Goal: Task Accomplishment & Management: Use online tool/utility

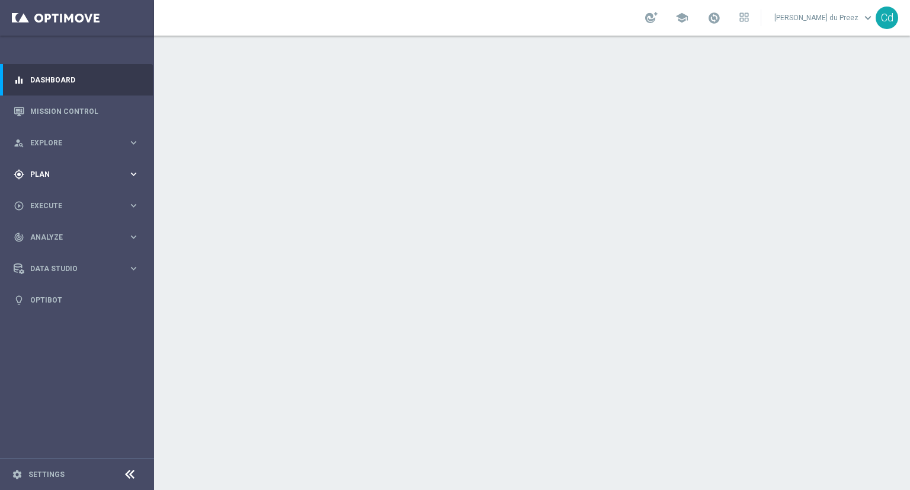
click at [42, 175] on span "Plan" at bounding box center [79, 174] width 98 height 7
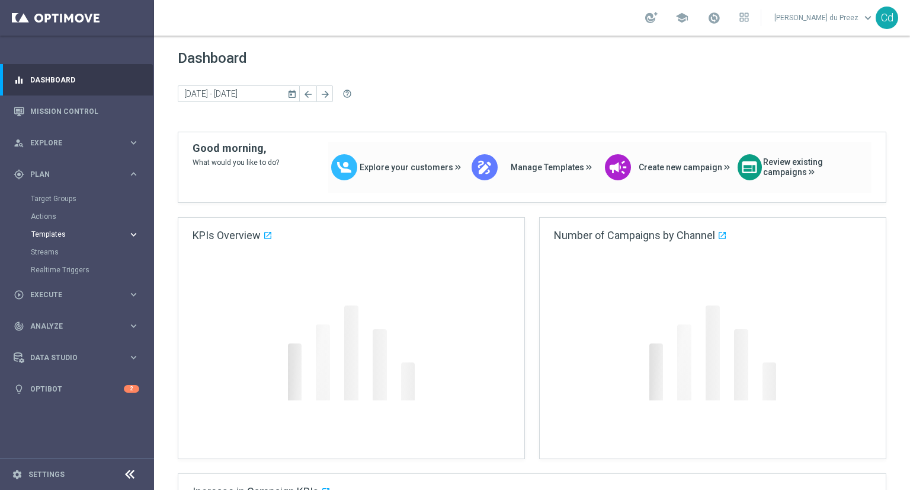
click at [59, 234] on span "Templates" at bounding box center [73, 234] width 85 height 7
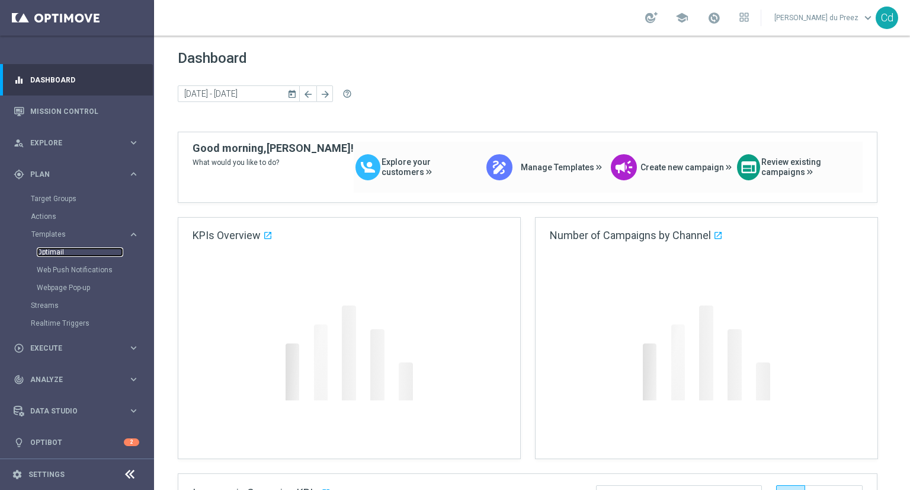
click at [56, 251] on link "Optimail" at bounding box center [80, 251] width 87 height 9
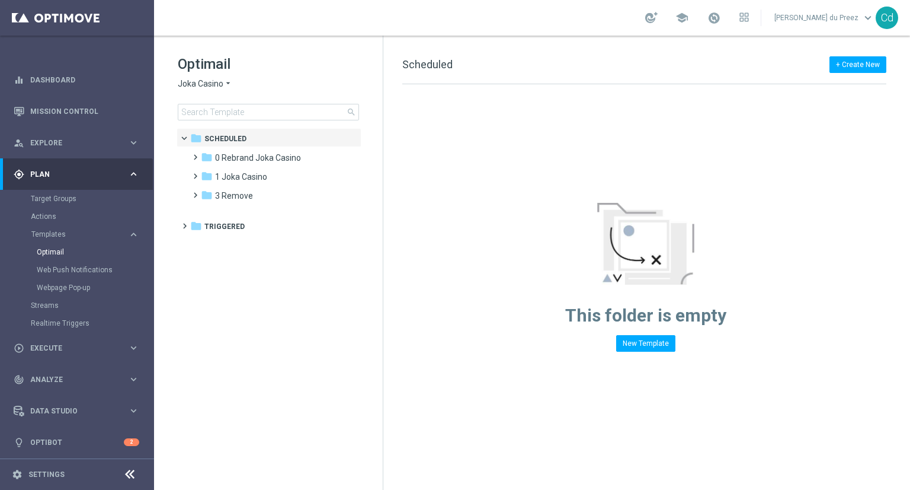
click at [203, 86] on span "Joka Casino" at bounding box center [201, 83] width 46 height 11
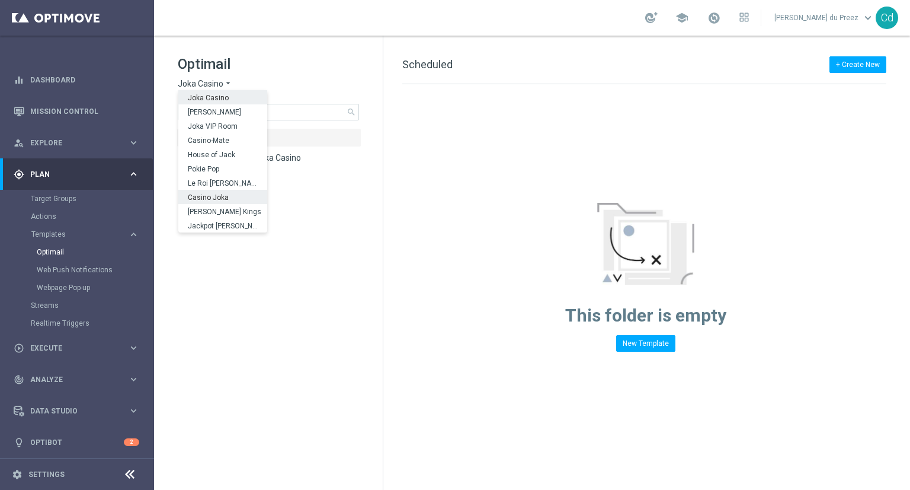
click at [0, 0] on span "Casino Joka" at bounding box center [0, 0] width 0 height 0
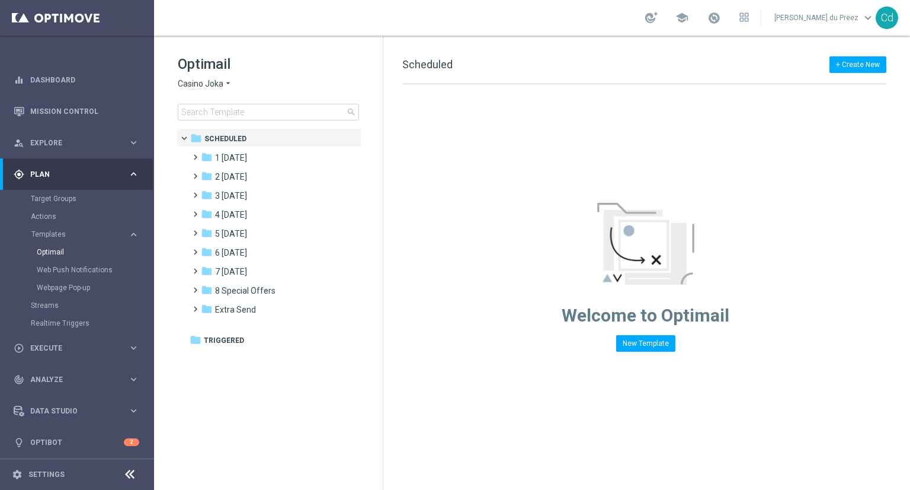
drag, startPoint x: 499, startPoint y: 430, endPoint x: 457, endPoint y: 414, distance: 45.0
click at [500, 429] on div "+ Create New Scheduled Drag here to set row groups Drag here to set column labe…" at bounding box center [646, 263] width 527 height 454
click at [235, 180] on span "2 [DATE]" at bounding box center [231, 176] width 32 height 11
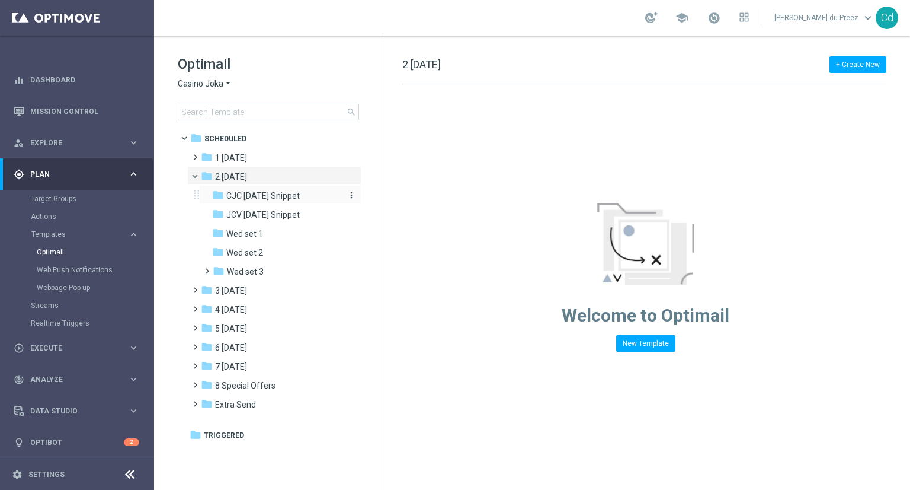
click at [279, 196] on span "CJC [DATE] Snippet" at bounding box center [262, 195] width 73 height 11
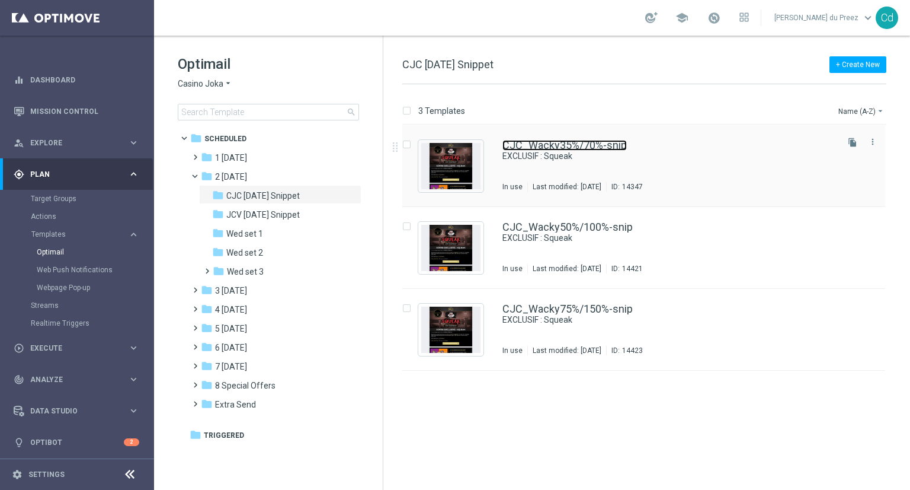
click at [560, 142] on link "CJC_Wacky35%/70%-snip" at bounding box center [565, 145] width 124 height 11
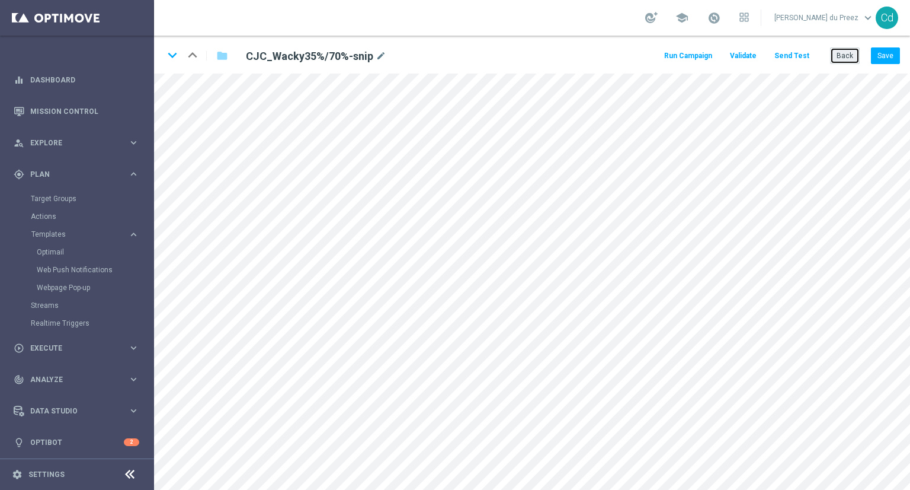
click at [843, 57] on button "Back" at bounding box center [845, 55] width 30 height 17
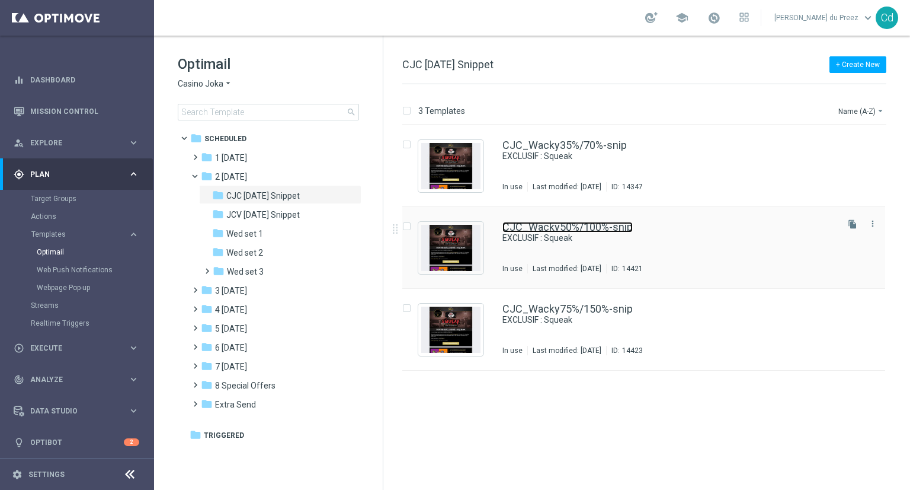
click at [554, 225] on link "CJC_Wacky50%/100%-snip" at bounding box center [568, 227] width 130 height 11
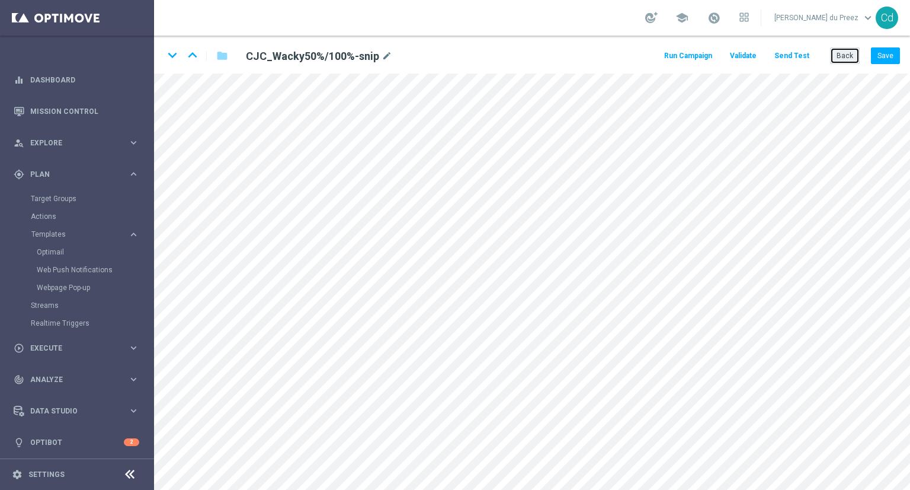
click at [848, 56] on button "Back" at bounding box center [845, 55] width 30 height 17
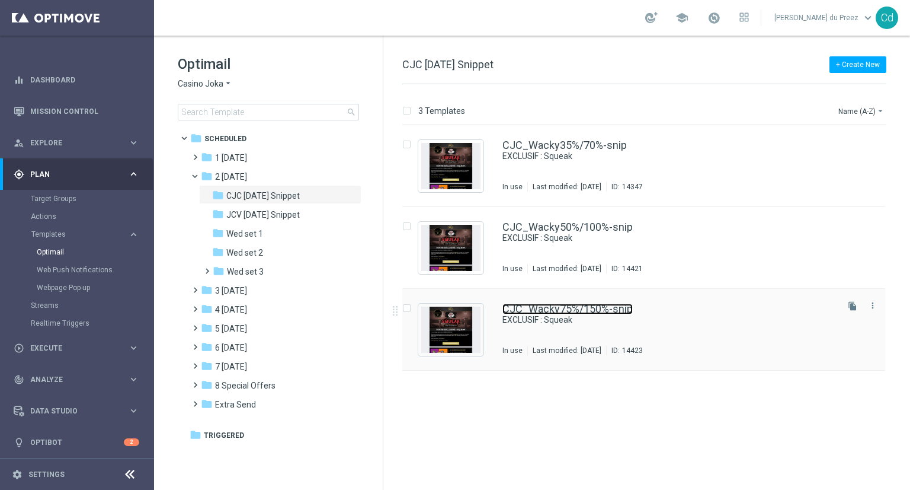
click at [544, 308] on link "CJC_Wacky75%/150%-snip" at bounding box center [568, 308] width 130 height 11
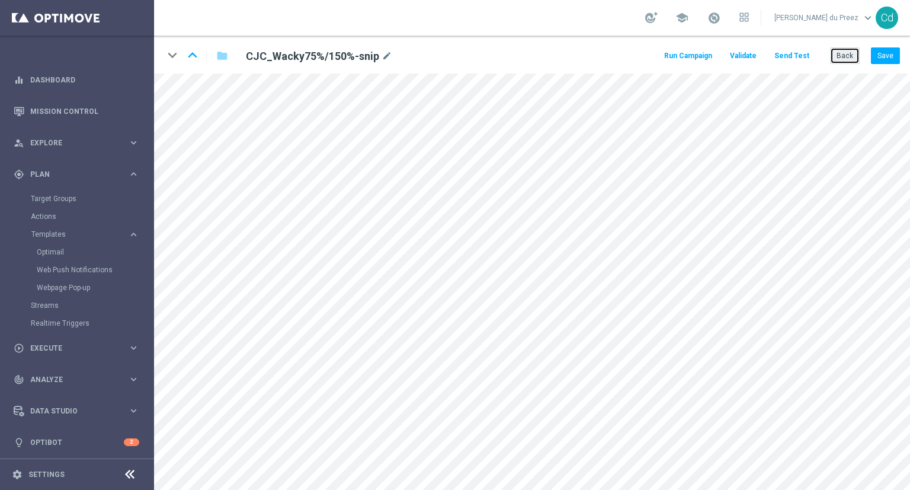
click at [839, 53] on button "Back" at bounding box center [845, 55] width 30 height 17
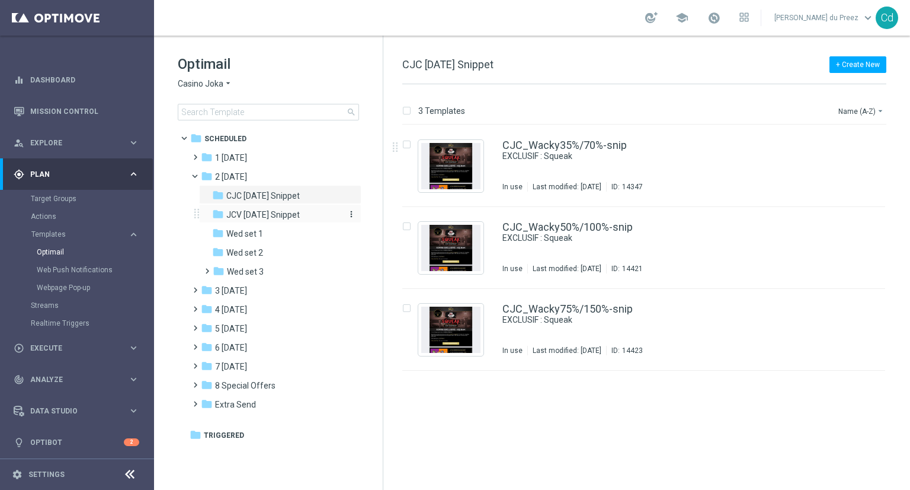
click at [289, 215] on span "JCV [DATE] Snippet" at bounding box center [262, 214] width 73 height 11
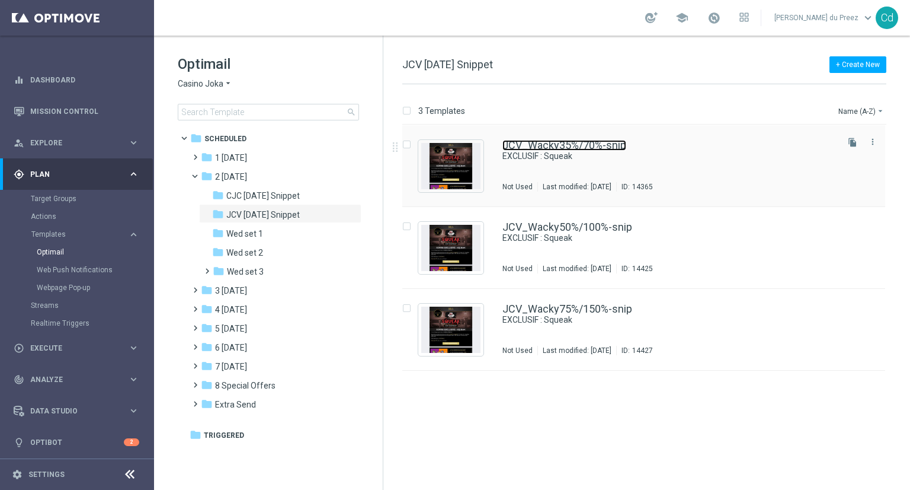
click at [564, 142] on link "JCV_Wacky35%/70%-snip" at bounding box center [565, 145] width 124 height 11
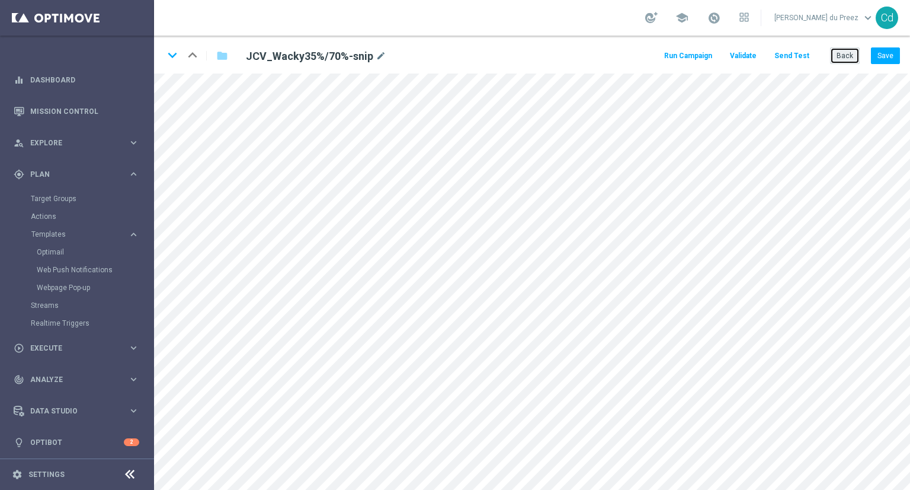
click at [845, 53] on button "Back" at bounding box center [845, 55] width 30 height 17
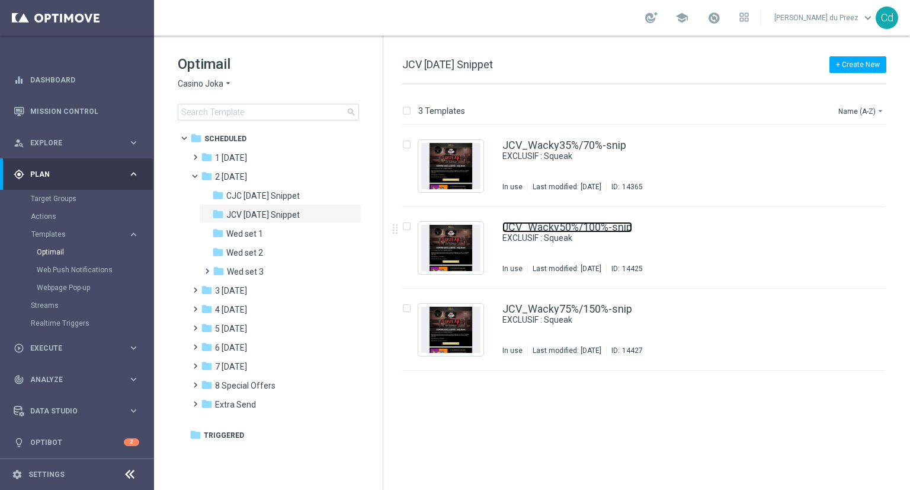
drag, startPoint x: 591, startPoint y: 228, endPoint x: 617, endPoint y: 225, distance: 26.2
click at [591, 228] on link "JCV_Wacky50%/100%-snip" at bounding box center [568, 227] width 130 height 11
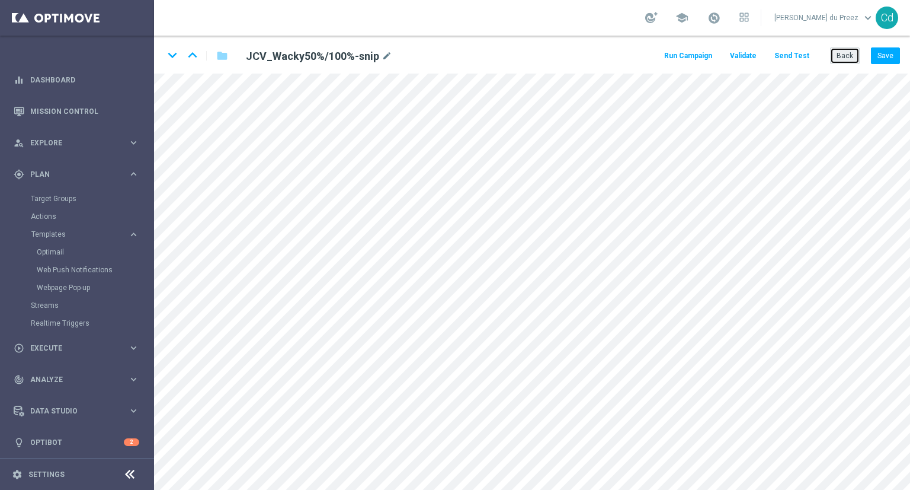
click at [840, 59] on button "Back" at bounding box center [845, 55] width 30 height 17
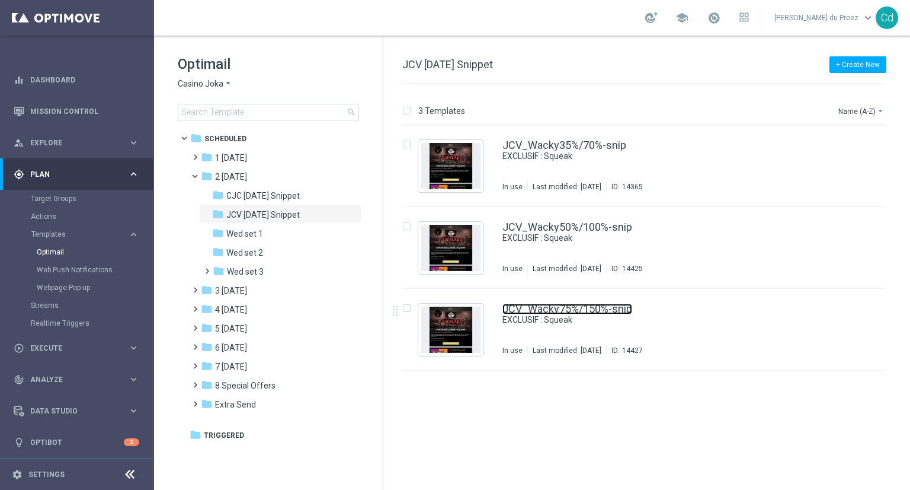
drag, startPoint x: 574, startPoint y: 309, endPoint x: 635, endPoint y: 312, distance: 61.2
click at [574, 309] on link "JCV_Wacky75%/150%-snip" at bounding box center [568, 308] width 130 height 11
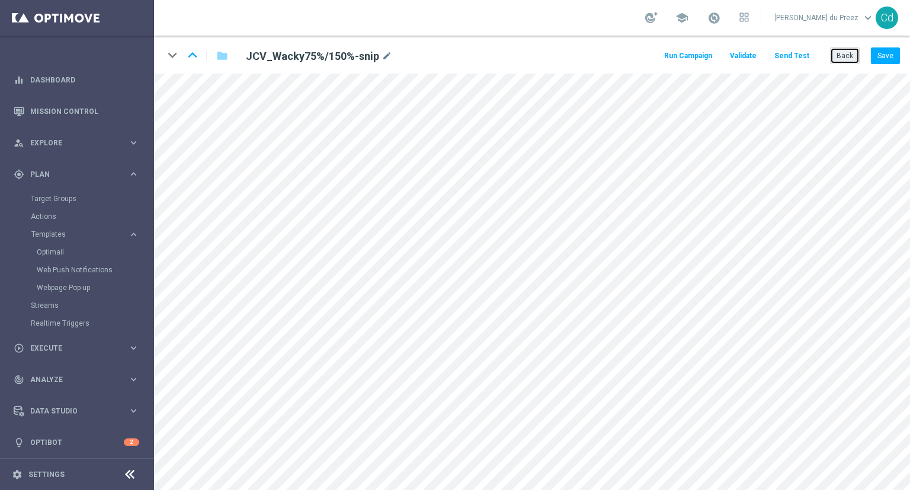
click at [840, 52] on button "Back" at bounding box center [845, 55] width 30 height 17
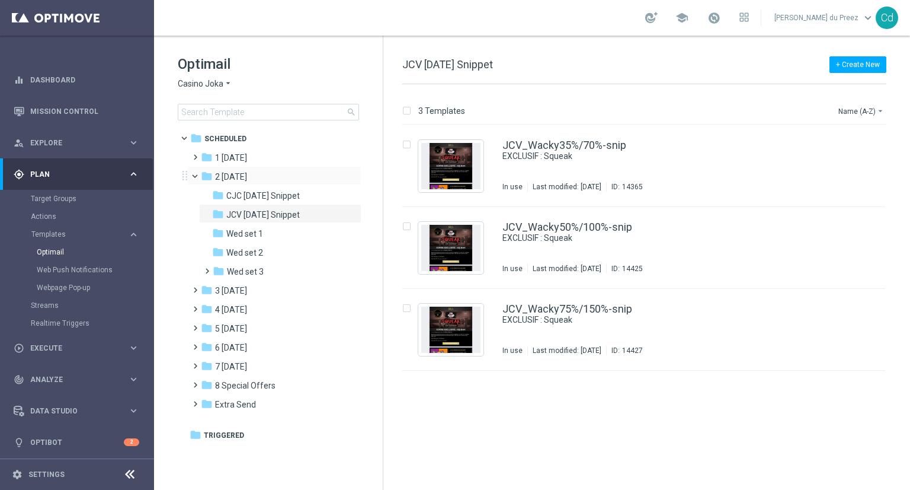
click at [198, 176] on span at bounding box center [200, 173] width 5 height 5
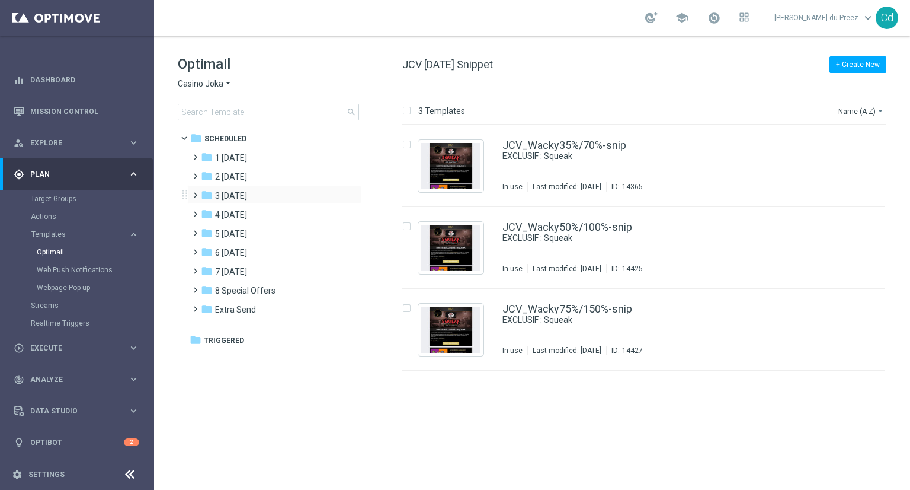
click at [196, 192] on span at bounding box center [192, 189] width 5 height 5
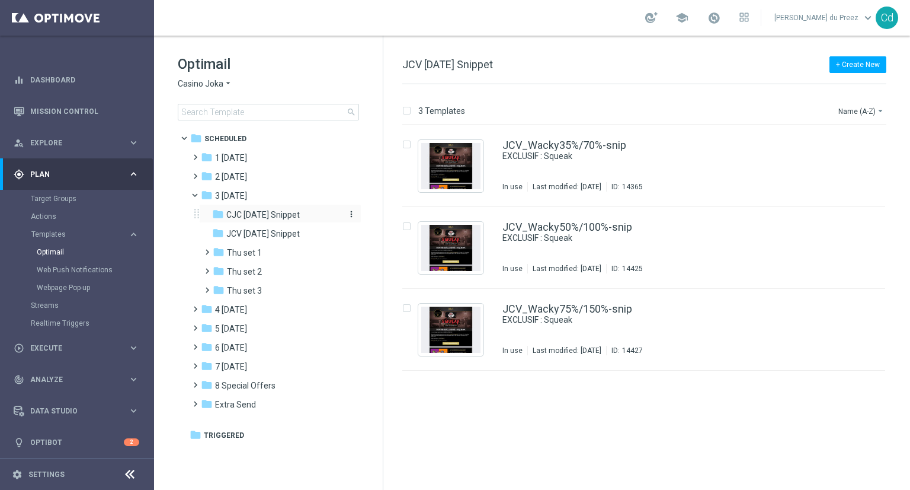
click at [269, 215] on span "CJC [DATE] Snippet" at bounding box center [262, 214] width 73 height 11
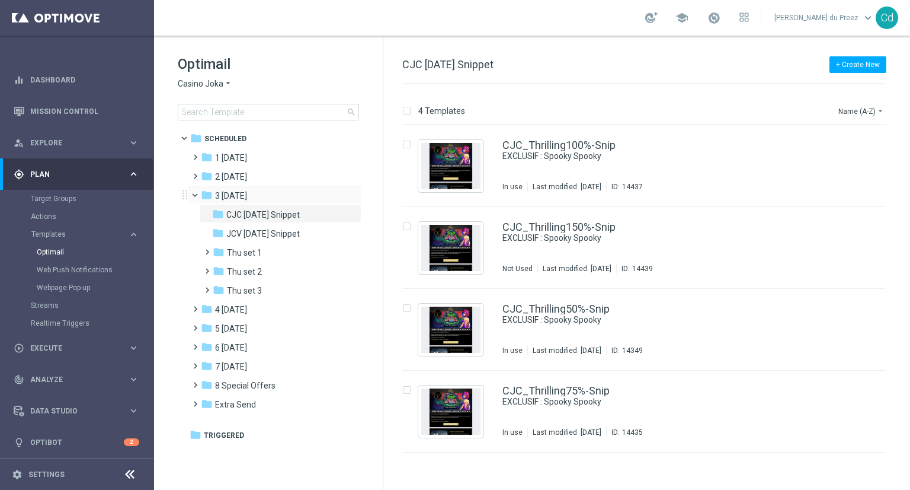
click at [198, 193] on span at bounding box center [200, 192] width 5 height 5
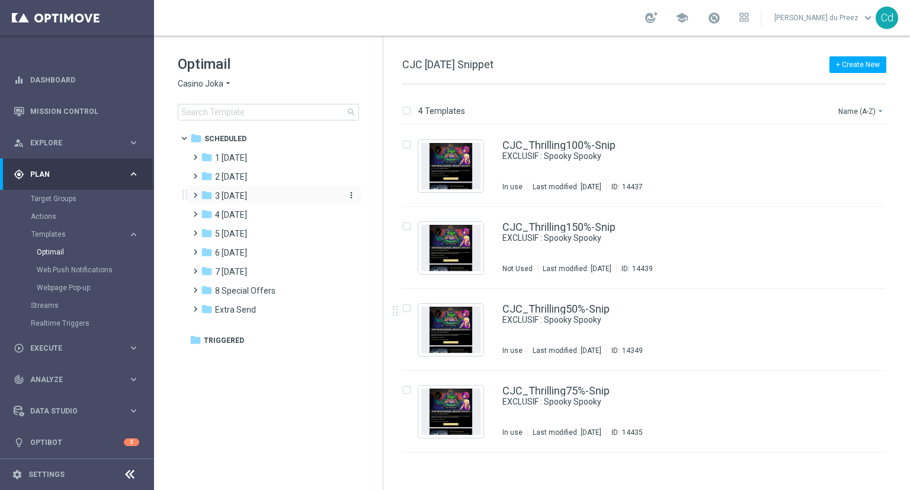
click at [239, 195] on span "3 [DATE]" at bounding box center [231, 195] width 32 height 11
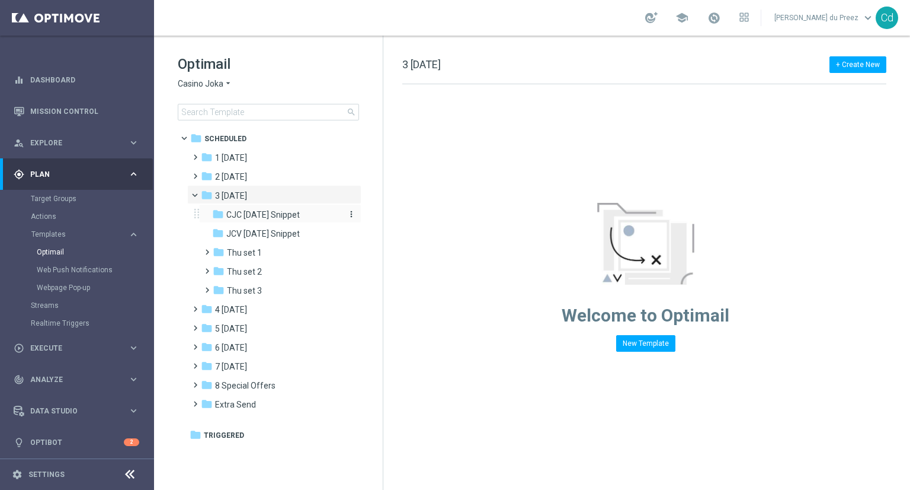
click at [276, 209] on span "CJC [DATE] Snippet" at bounding box center [262, 214] width 73 height 11
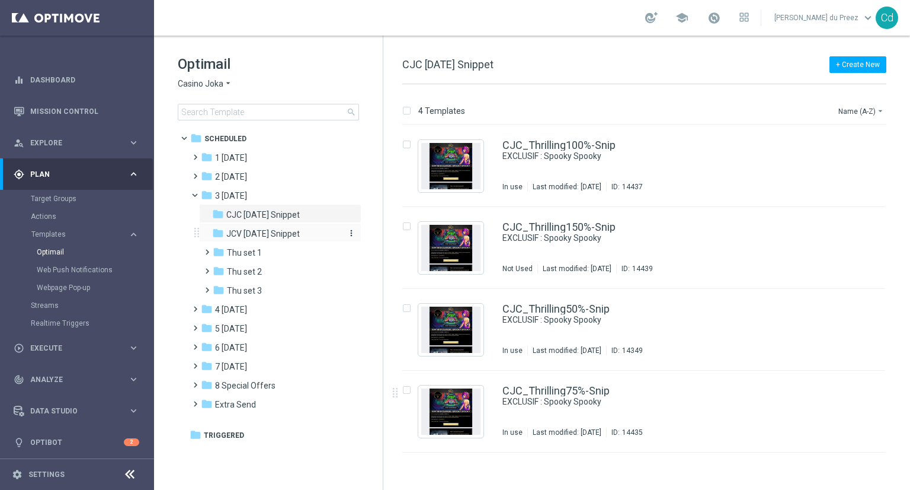
click at [284, 234] on span "JCV [DATE] Snippet" at bounding box center [262, 233] width 73 height 11
click at [561, 143] on link "JCV_Thrilling100%-Snip" at bounding box center [559, 145] width 113 height 11
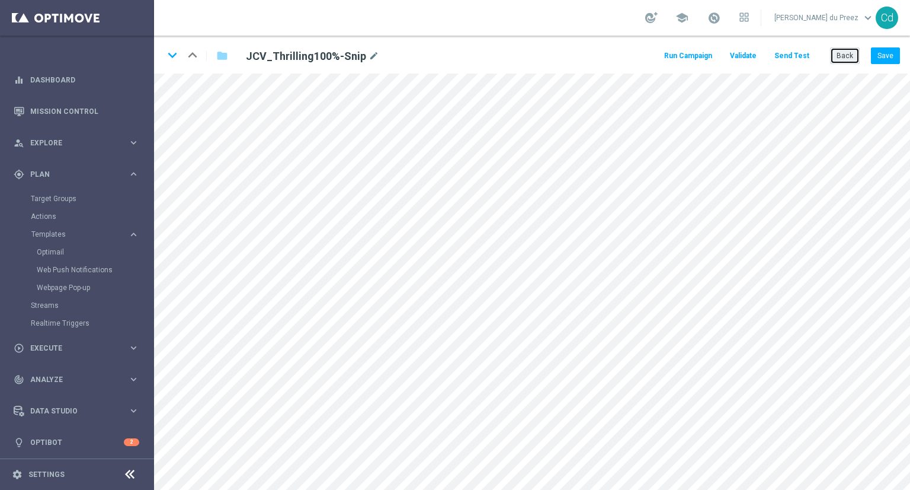
click at [845, 57] on button "Back" at bounding box center [845, 55] width 30 height 17
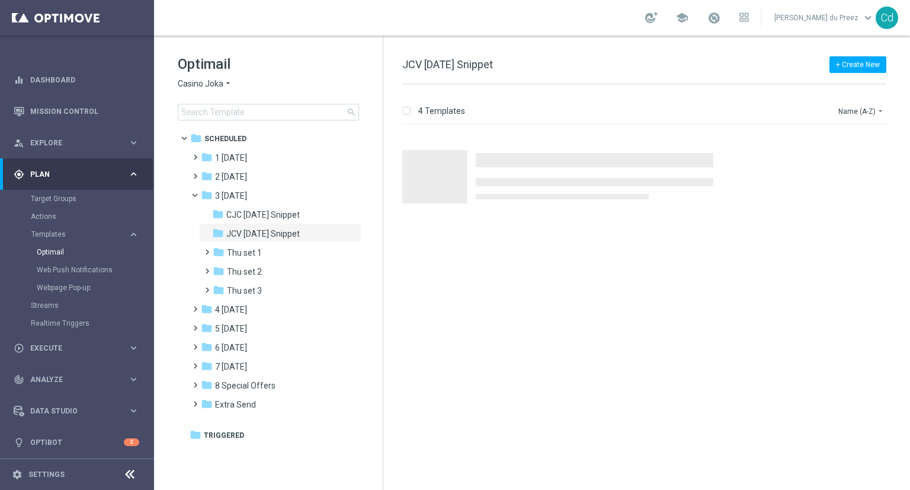
click at [193, 83] on span "Casino Joka" at bounding box center [201, 83] width 46 height 11
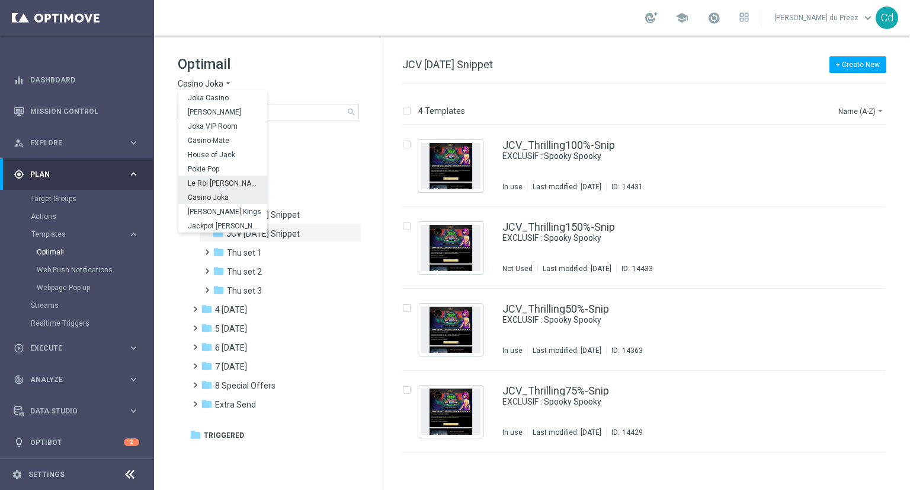
click at [0, 0] on span "Le Roi [PERSON_NAME]" at bounding box center [0, 0] width 0 height 0
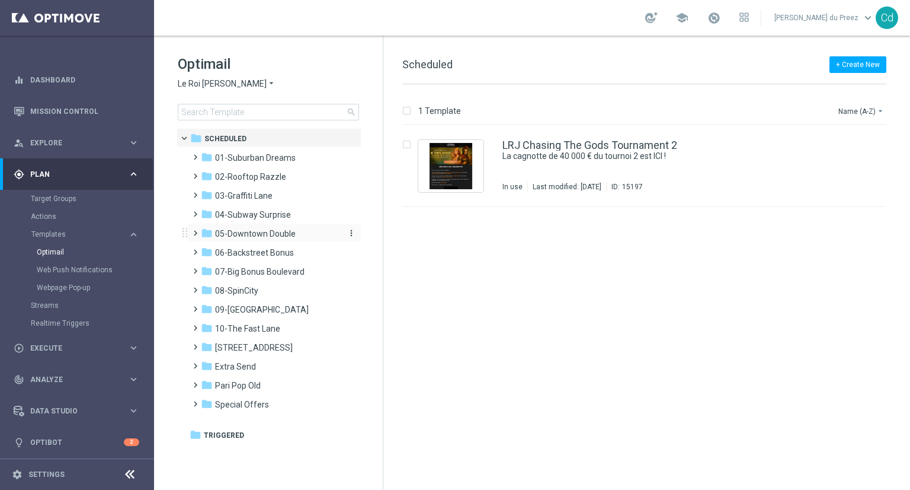
click at [244, 235] on span "05-Downtown Double" at bounding box center [255, 233] width 81 height 11
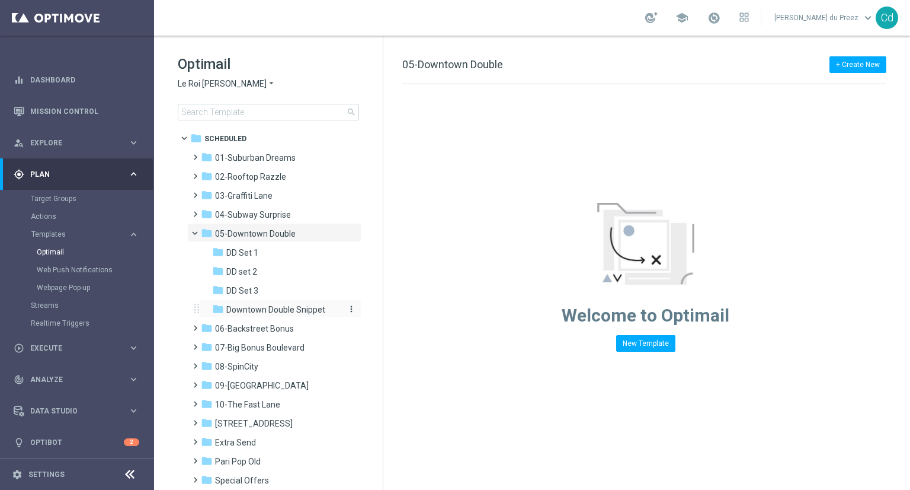
click at [280, 305] on span "Downtown Double Snippet" at bounding box center [275, 309] width 99 height 11
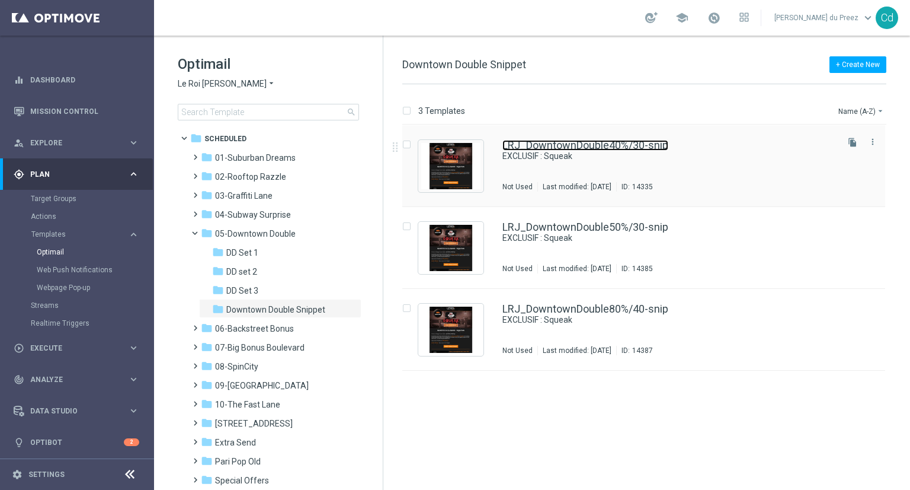
click at [586, 149] on link "LRJ_DowntownDouble40%/30-snip" at bounding box center [586, 145] width 166 height 11
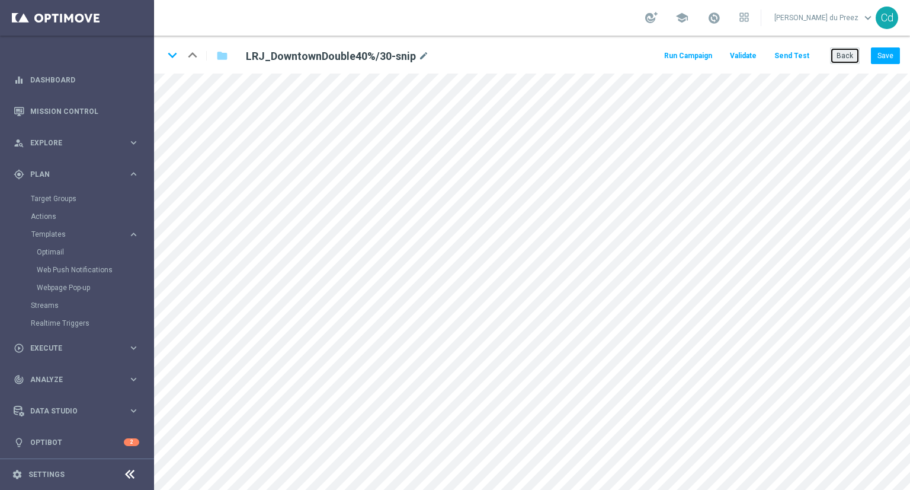
click at [847, 57] on button "Back" at bounding box center [845, 55] width 30 height 17
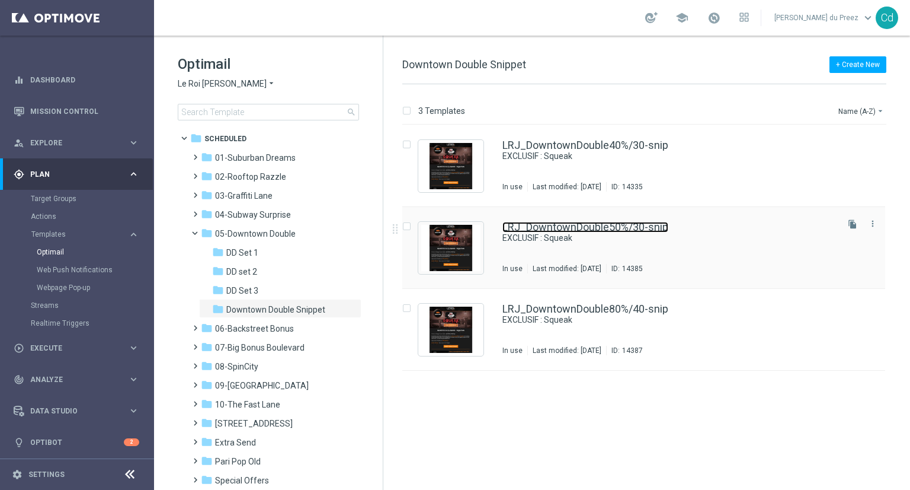
click at [571, 229] on link "LRJ_DowntownDouble50%/30-snip" at bounding box center [586, 227] width 166 height 11
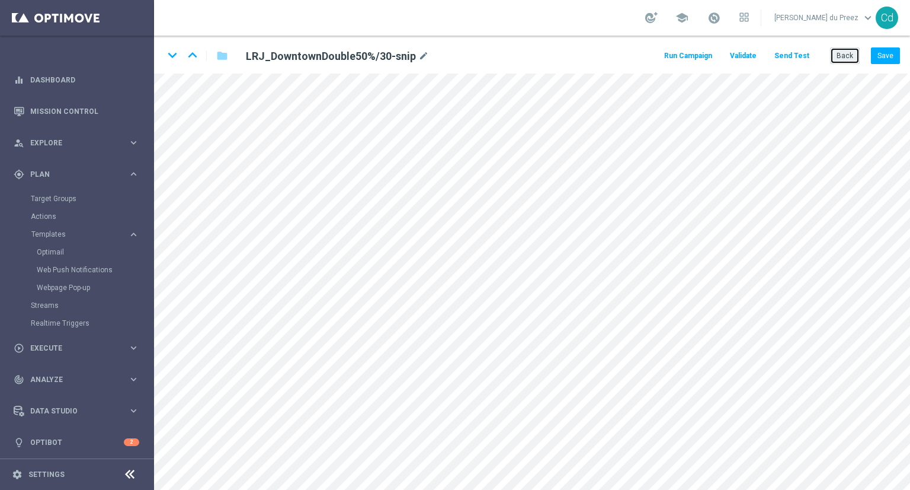
click at [845, 56] on button "Back" at bounding box center [845, 55] width 30 height 17
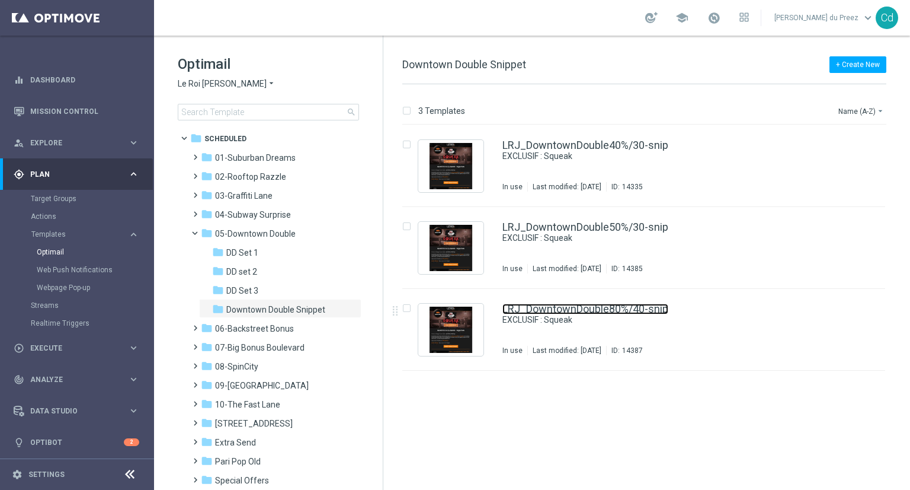
drag, startPoint x: 585, startPoint y: 306, endPoint x: 556, endPoint y: 305, distance: 29.1
click at [585, 306] on link "LRJ_DowntownDouble80%/40-snip" at bounding box center [586, 308] width 166 height 11
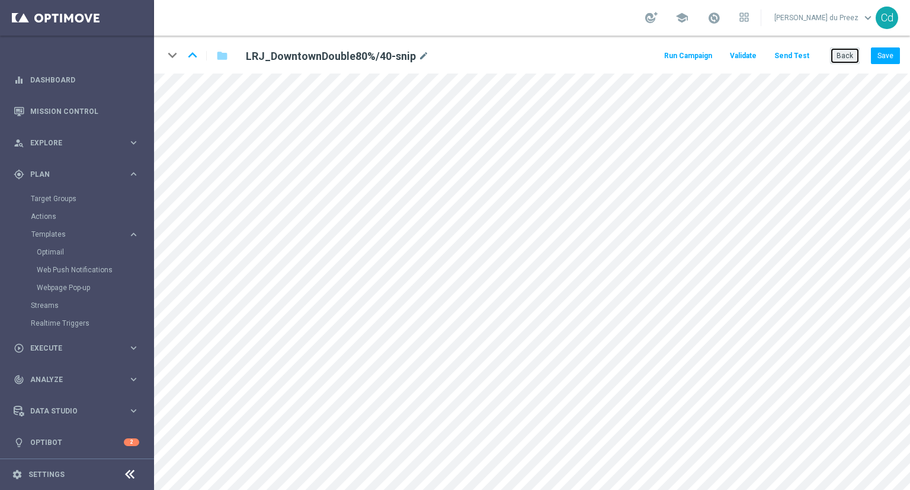
click at [849, 57] on button "Back" at bounding box center [845, 55] width 30 height 17
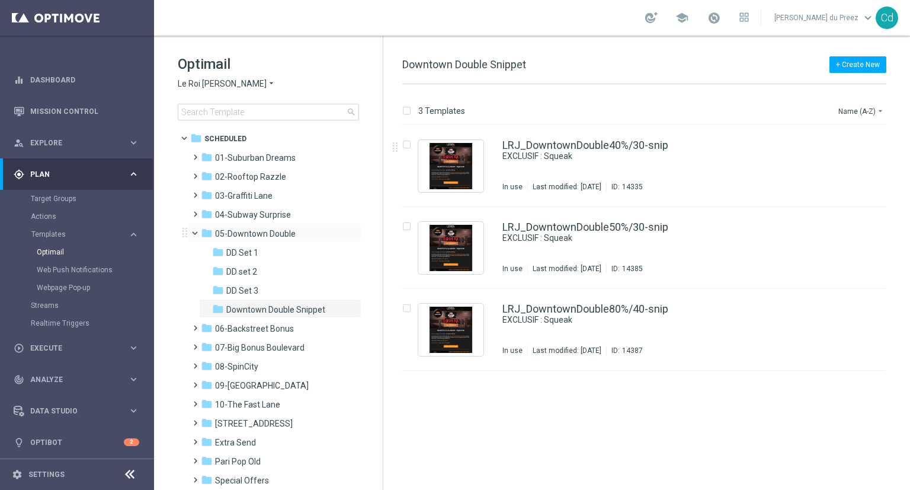
click at [198, 232] on span at bounding box center [200, 230] width 5 height 5
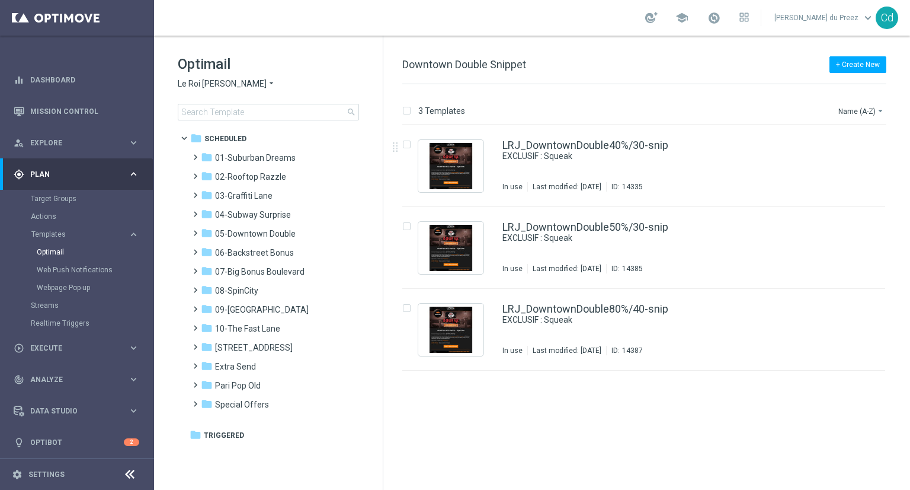
drag, startPoint x: 205, startPoint y: 84, endPoint x: 242, endPoint y: 88, distance: 37.0
click at [205, 84] on span "Le Roi [PERSON_NAME]" at bounding box center [222, 83] width 89 height 11
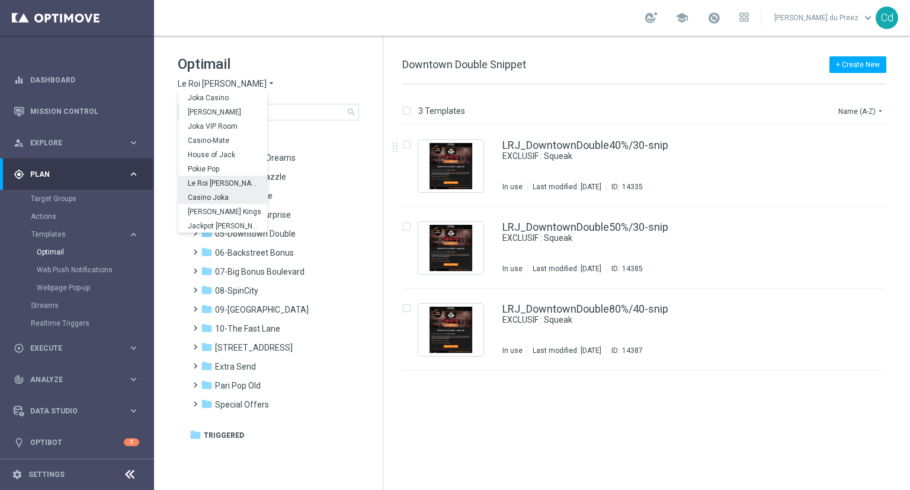
click at [0, 0] on span "Casino Joka" at bounding box center [0, 0] width 0 height 0
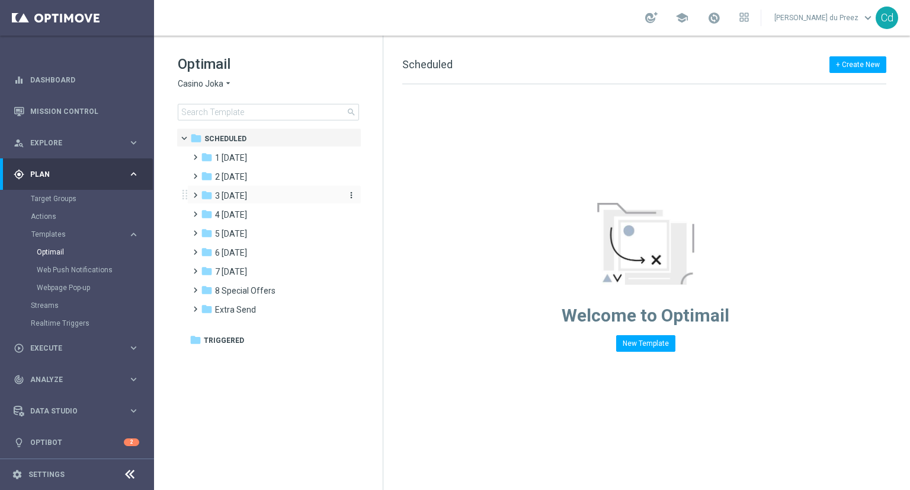
click at [238, 193] on span "3 [DATE]" at bounding box center [231, 195] width 32 height 11
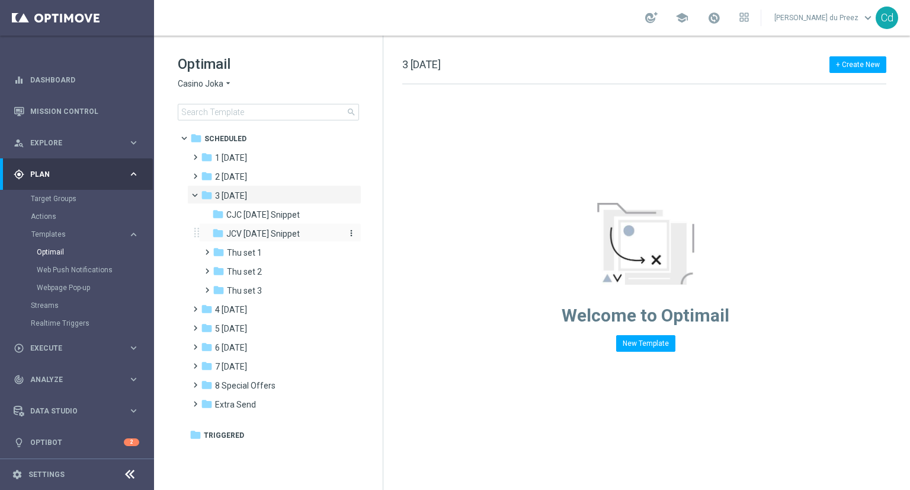
click at [268, 231] on span "JCV [DATE] Snippet" at bounding box center [262, 233] width 73 height 11
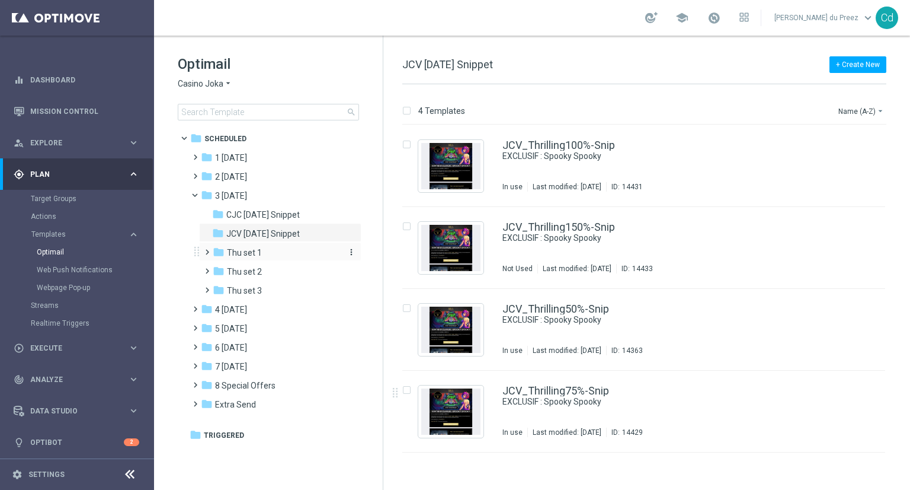
click at [261, 248] on div "folder Thu set 1" at bounding box center [276, 253] width 126 height 14
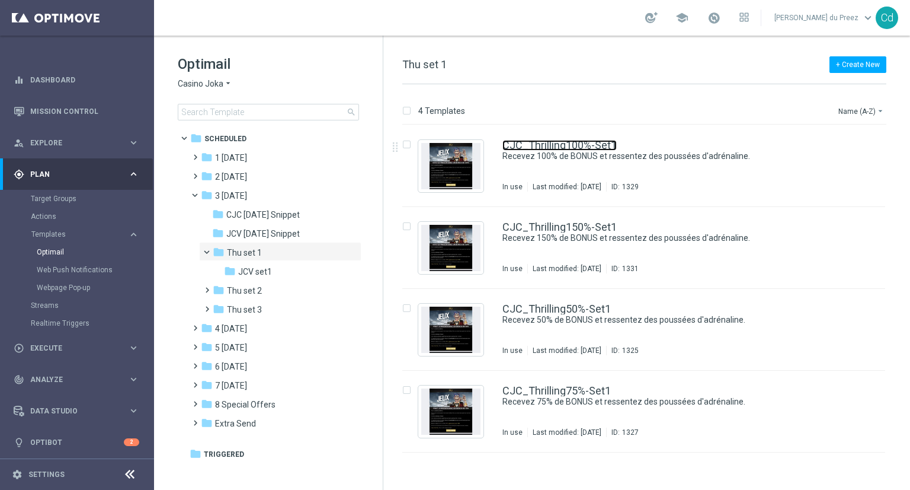
drag, startPoint x: 562, startPoint y: 144, endPoint x: 577, endPoint y: 144, distance: 14.8
click at [562, 144] on link "CJC_Thrilling100%-Set1" at bounding box center [560, 145] width 114 height 11
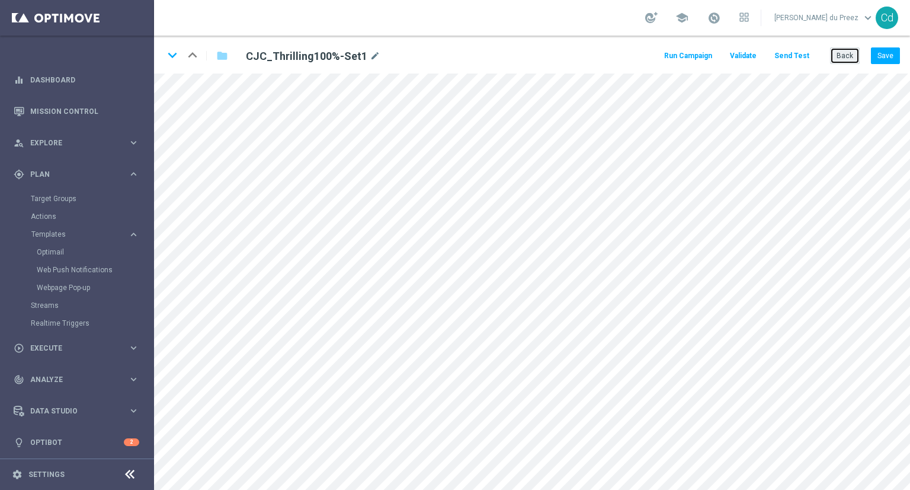
click at [846, 59] on button "Back" at bounding box center [845, 55] width 30 height 17
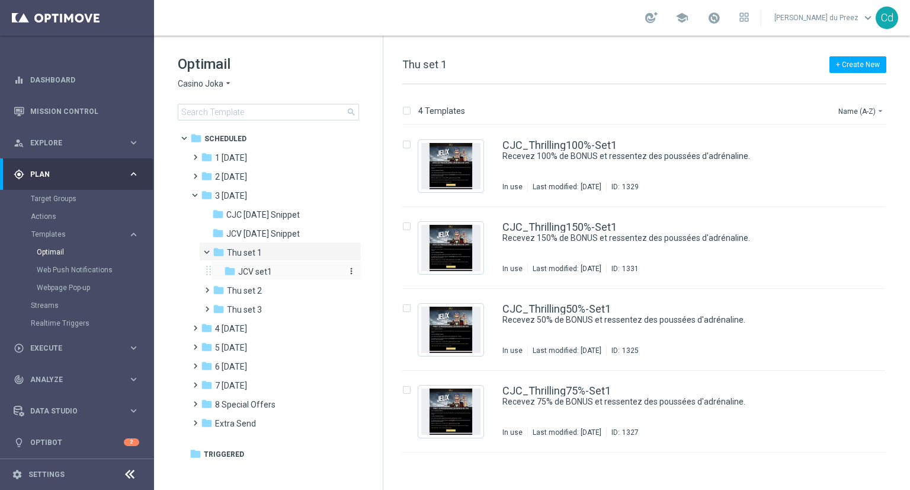
click at [260, 270] on span "JCV set1" at bounding box center [255, 271] width 34 height 11
click at [555, 145] on link "JCV_Thrilling100%-Set1" at bounding box center [560, 145] width 114 height 11
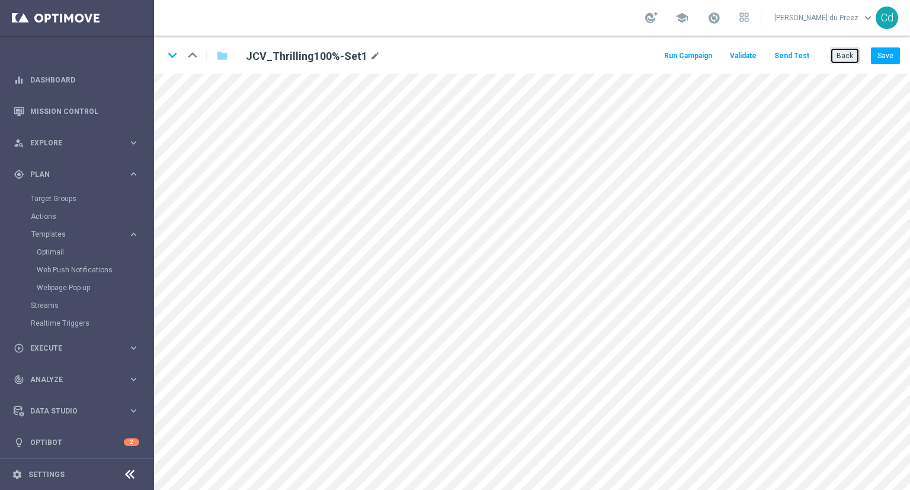
click at [844, 58] on button "Back" at bounding box center [845, 55] width 30 height 17
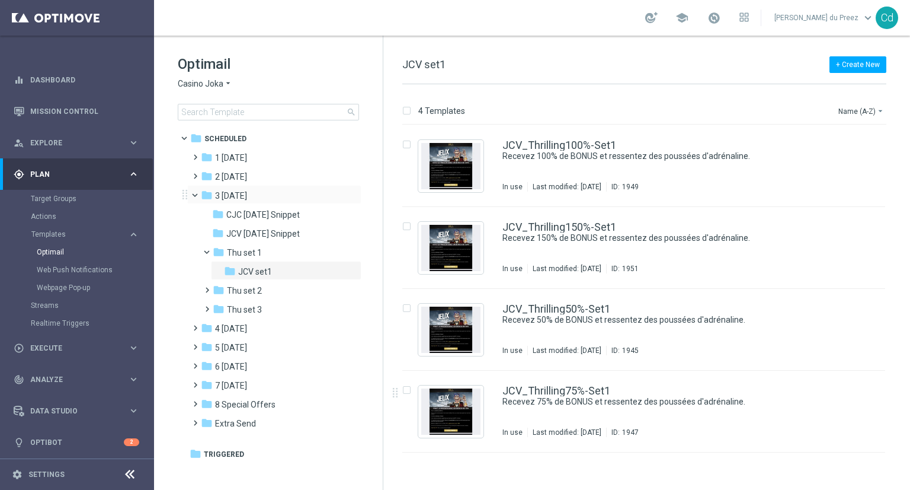
click at [198, 194] on span at bounding box center [200, 192] width 5 height 5
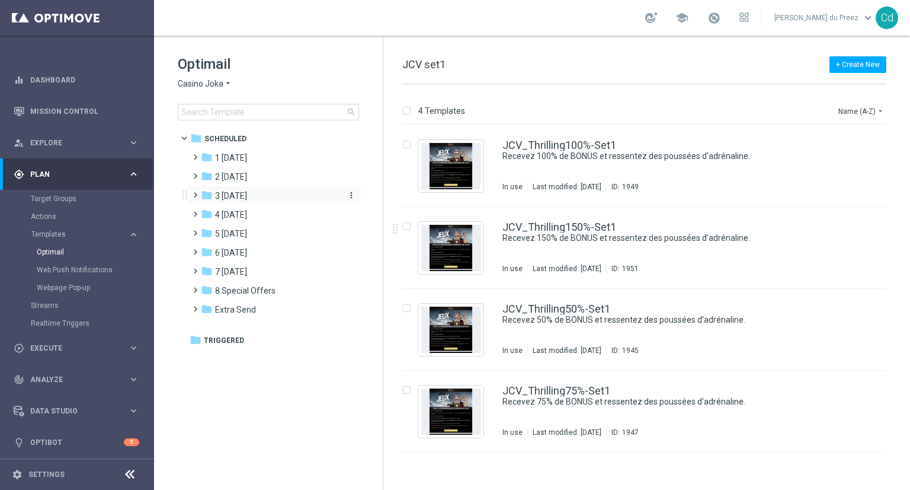
click at [231, 195] on span "3 [DATE]" at bounding box center [231, 195] width 32 height 11
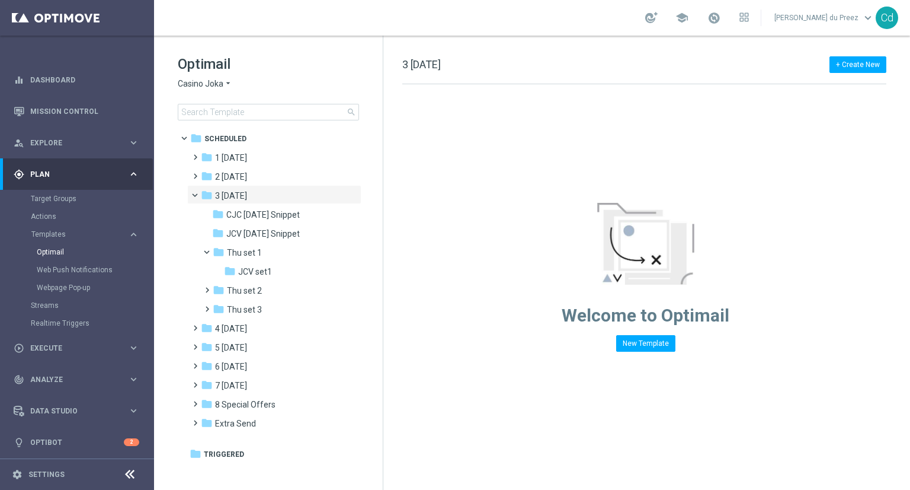
drag, startPoint x: 247, startPoint y: 253, endPoint x: 155, endPoint y: 258, distance: 91.4
click at [247, 253] on span "Thu set 1" at bounding box center [244, 252] width 35 height 11
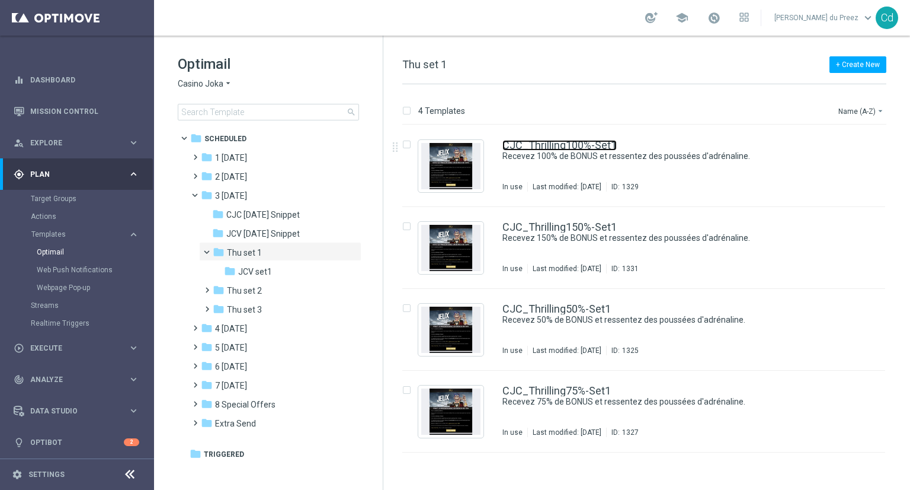
drag, startPoint x: 564, startPoint y: 143, endPoint x: 590, endPoint y: 154, distance: 28.4
click at [564, 143] on link "CJC_Thrilling100%-Set1" at bounding box center [560, 145] width 114 height 11
